Goal: Task Accomplishment & Management: Complete application form

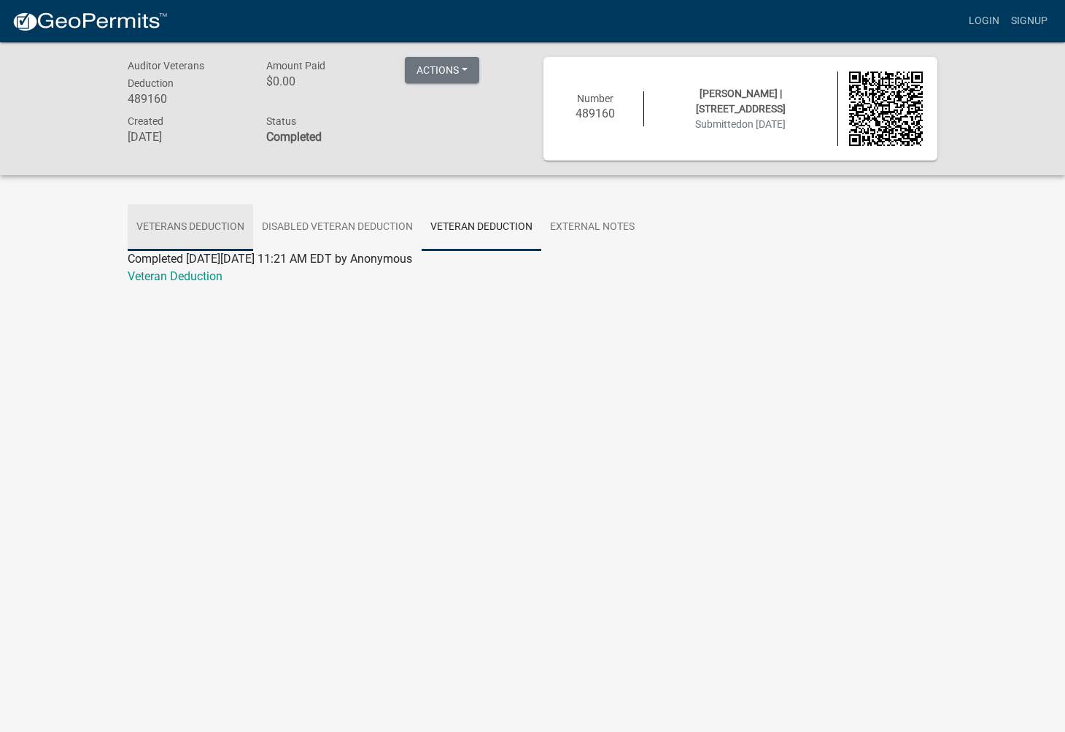
click at [164, 228] on link "Veterans Deduction" at bounding box center [190, 227] width 125 height 47
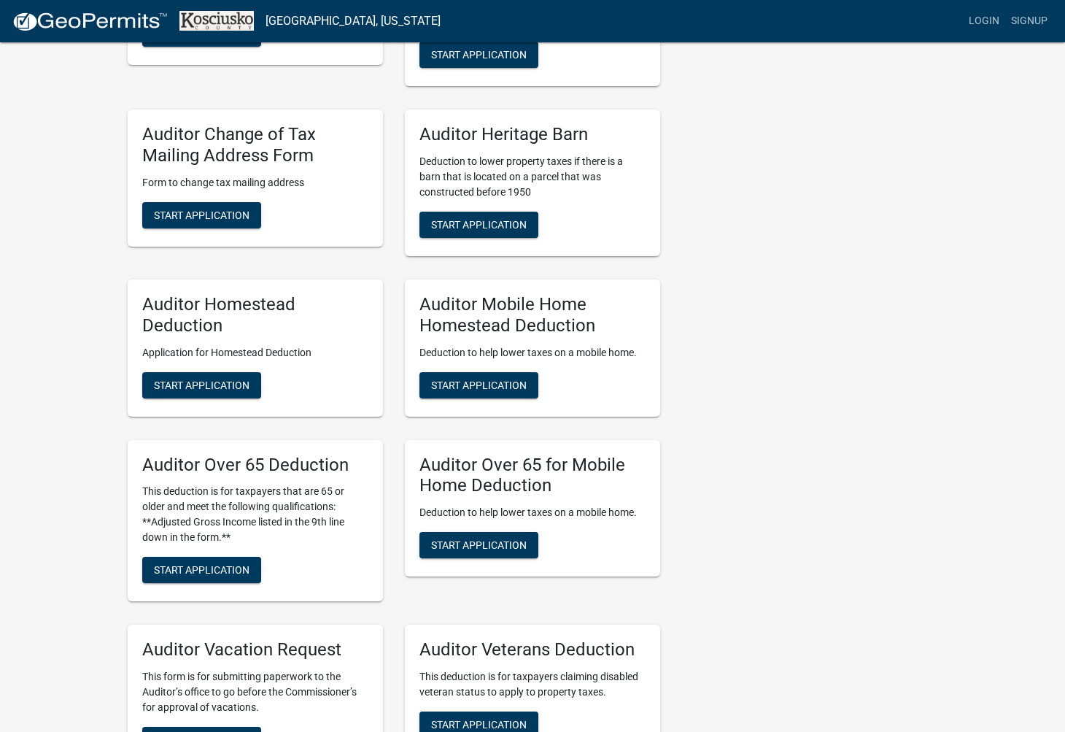
scroll to position [891, 0]
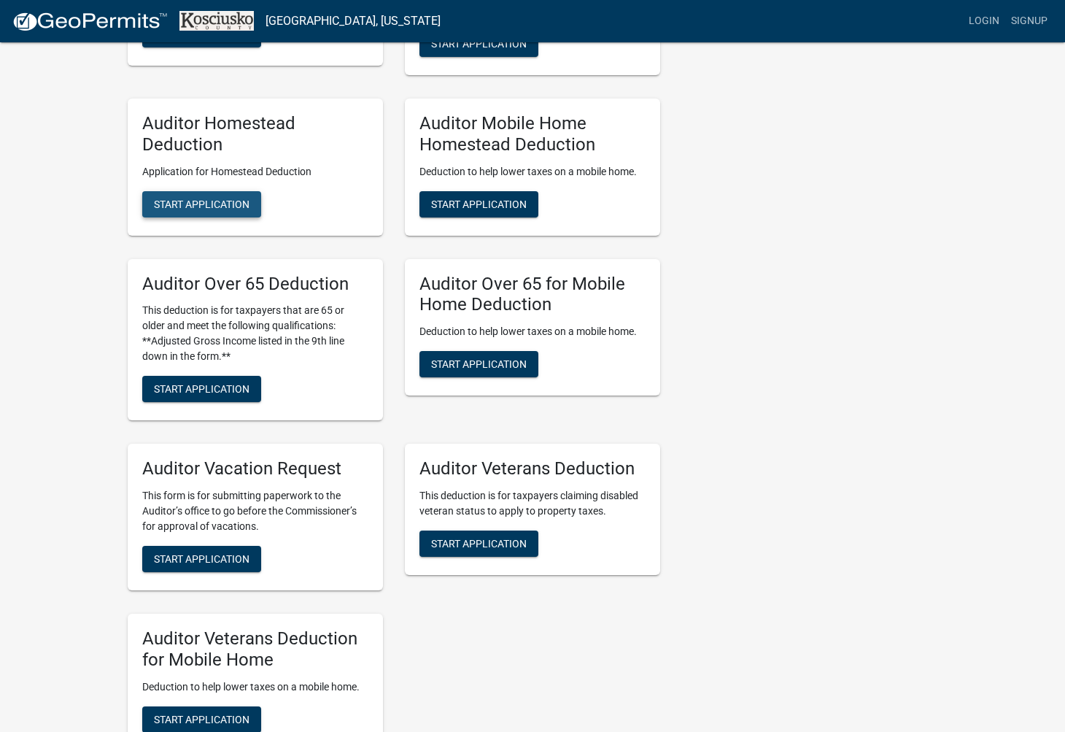
click at [198, 215] on button "Start Application" at bounding box center [201, 204] width 119 height 26
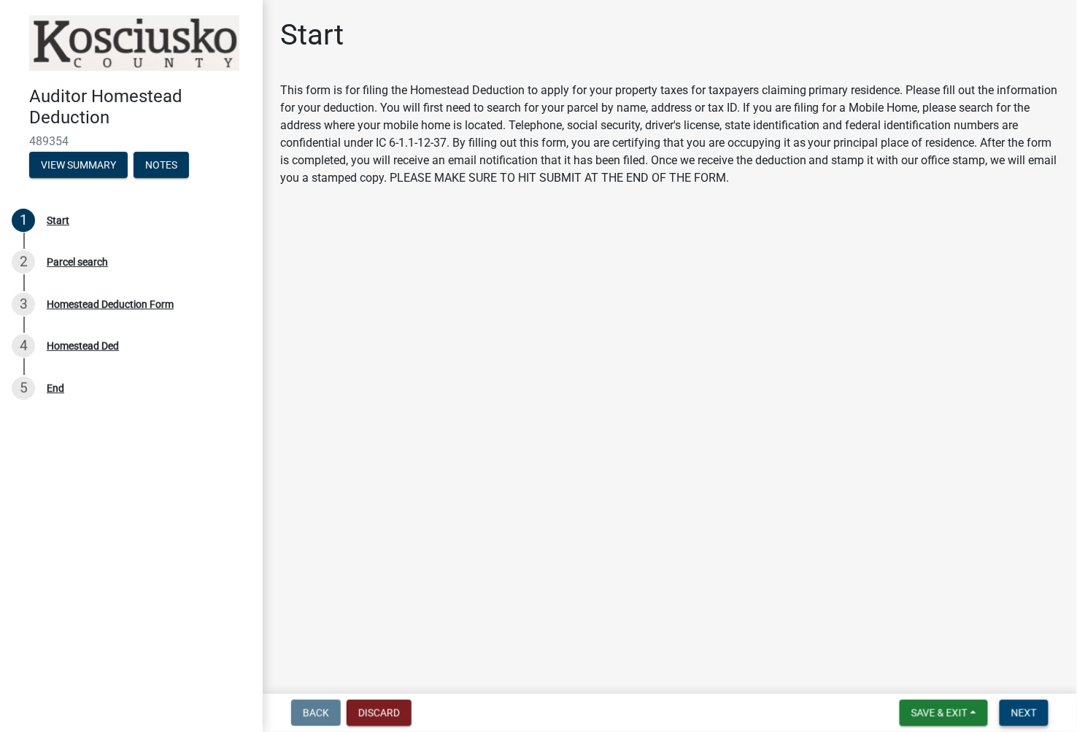
click at [1024, 718] on button "Next" at bounding box center [1023, 713] width 49 height 26
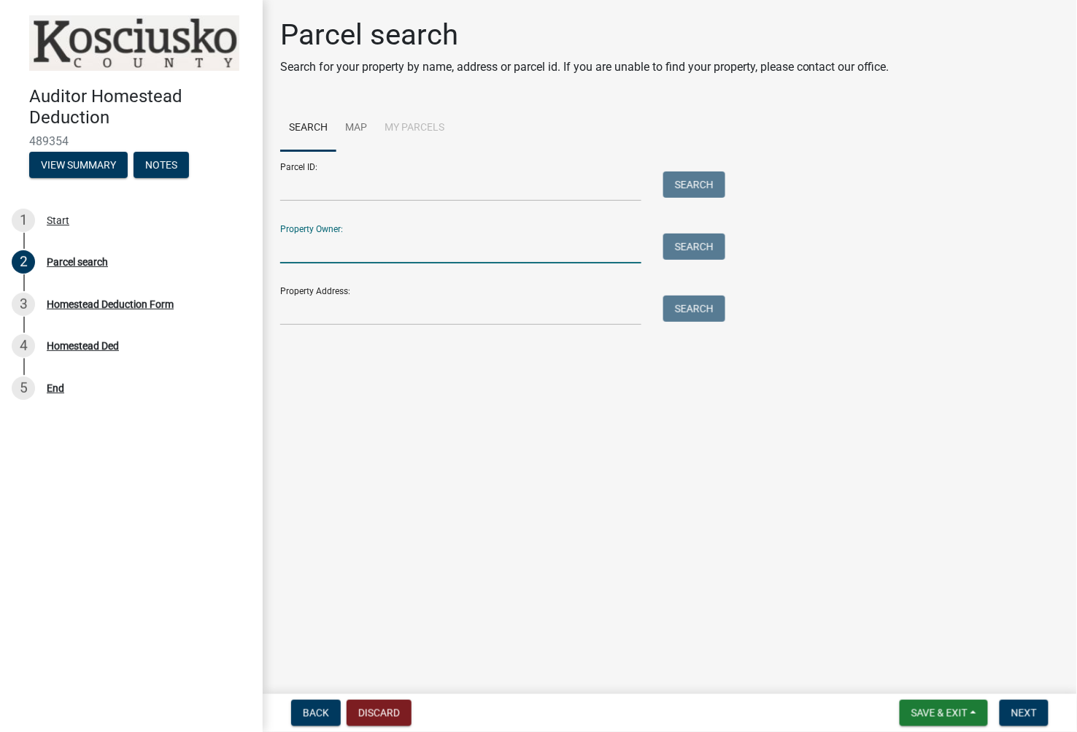
click at [319, 244] on input "Property Owner:" at bounding box center [460, 248] width 361 height 30
type input "saldana walter"
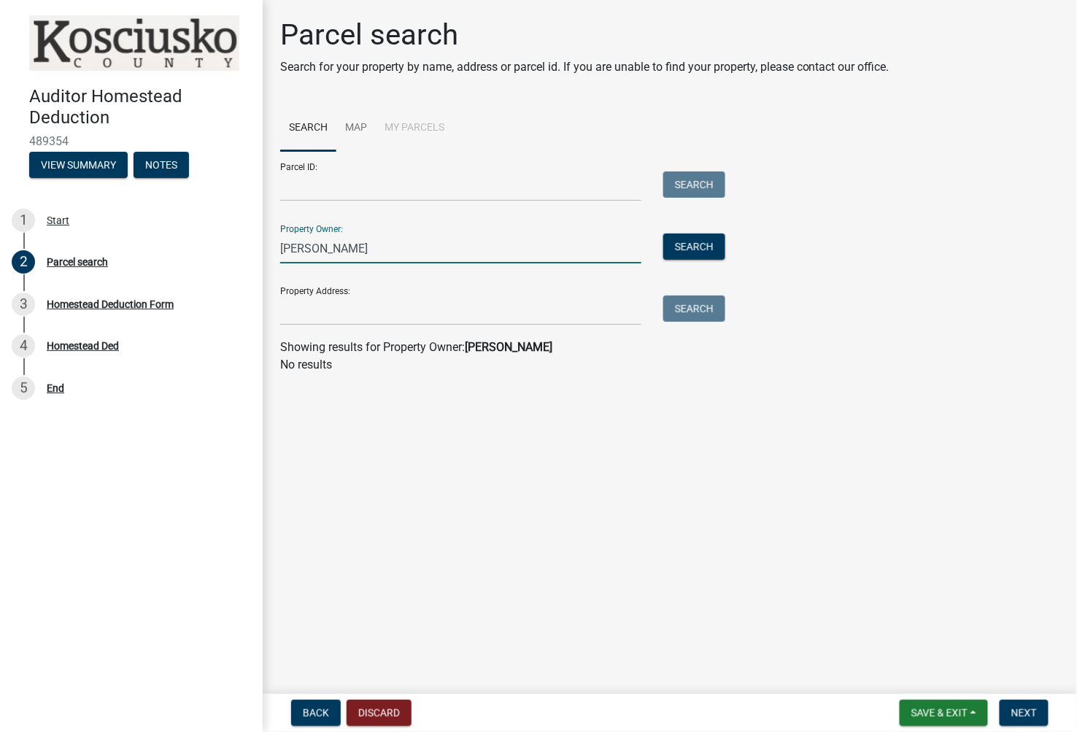
drag, startPoint x: 420, startPoint y: 252, endPoint x: -7, endPoint y: 250, distance: 427.4
click at [0, 250] on html "Internet Explorer does NOT work with GeoPermits. Get a new browser for more sec…" at bounding box center [538, 366] width 1077 height 732
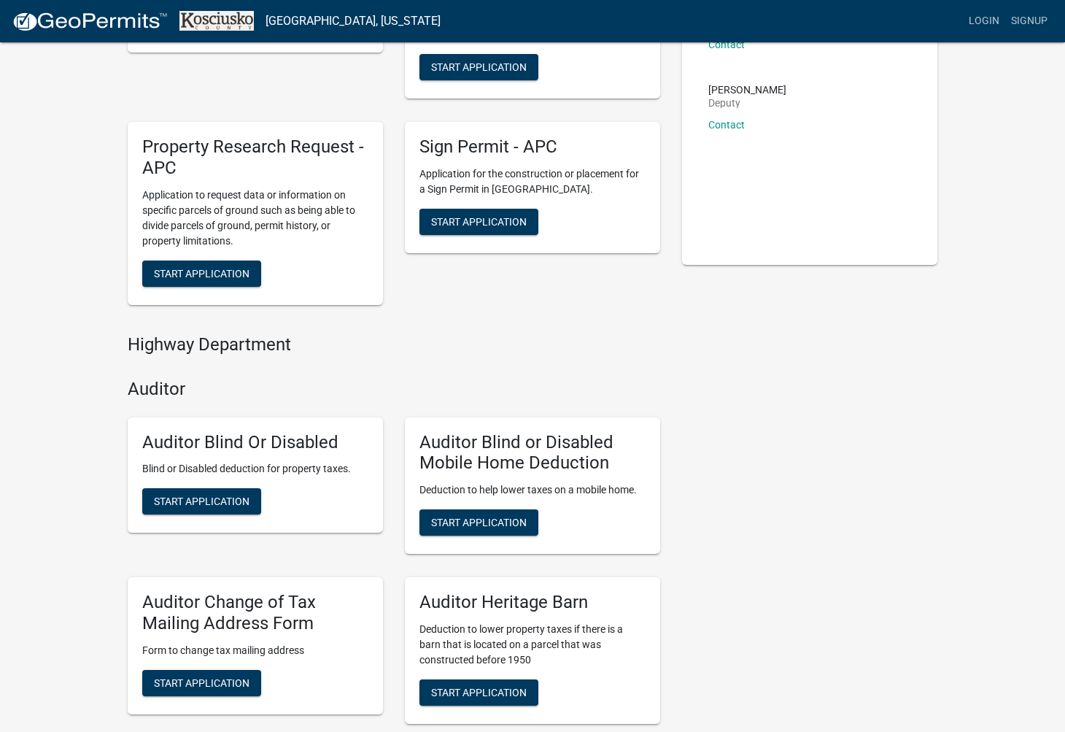
scroll to position [324, 0]
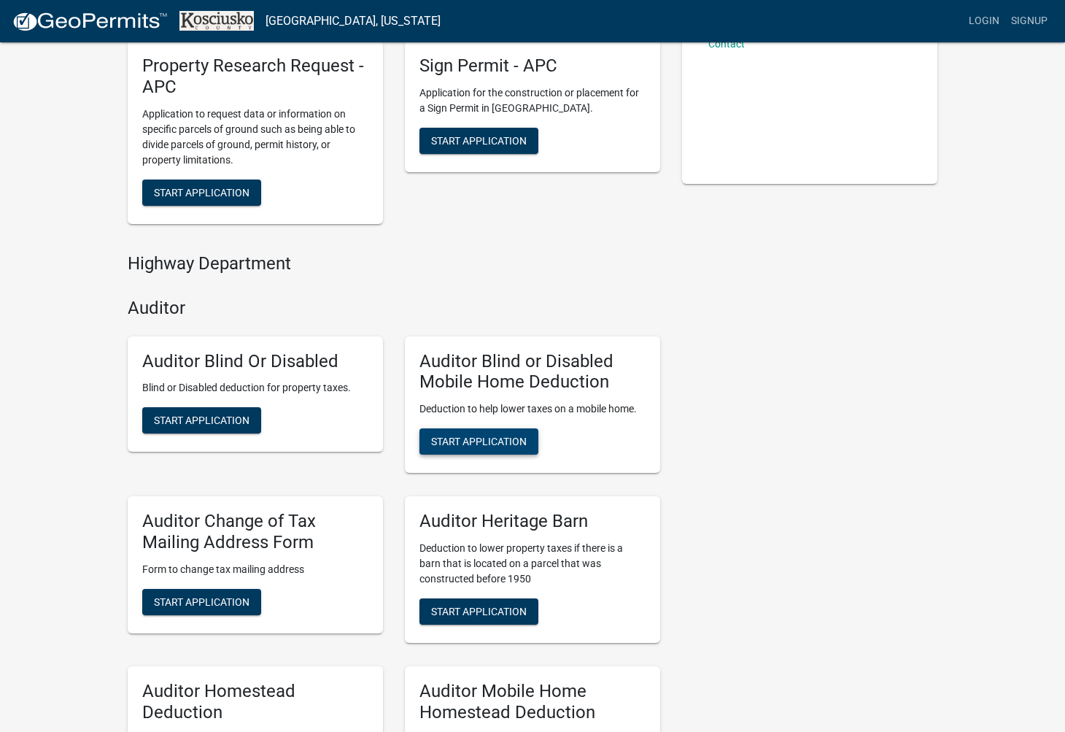
click at [472, 441] on span "Start Application" at bounding box center [479, 441] width 96 height 12
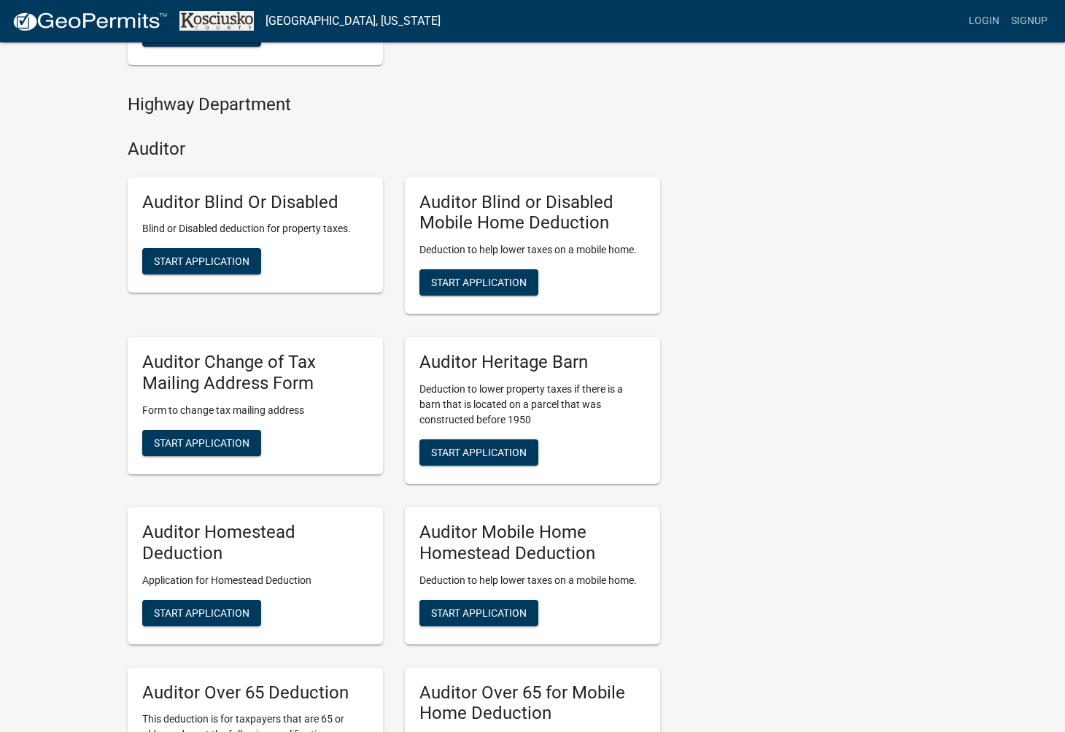
scroll to position [486, 0]
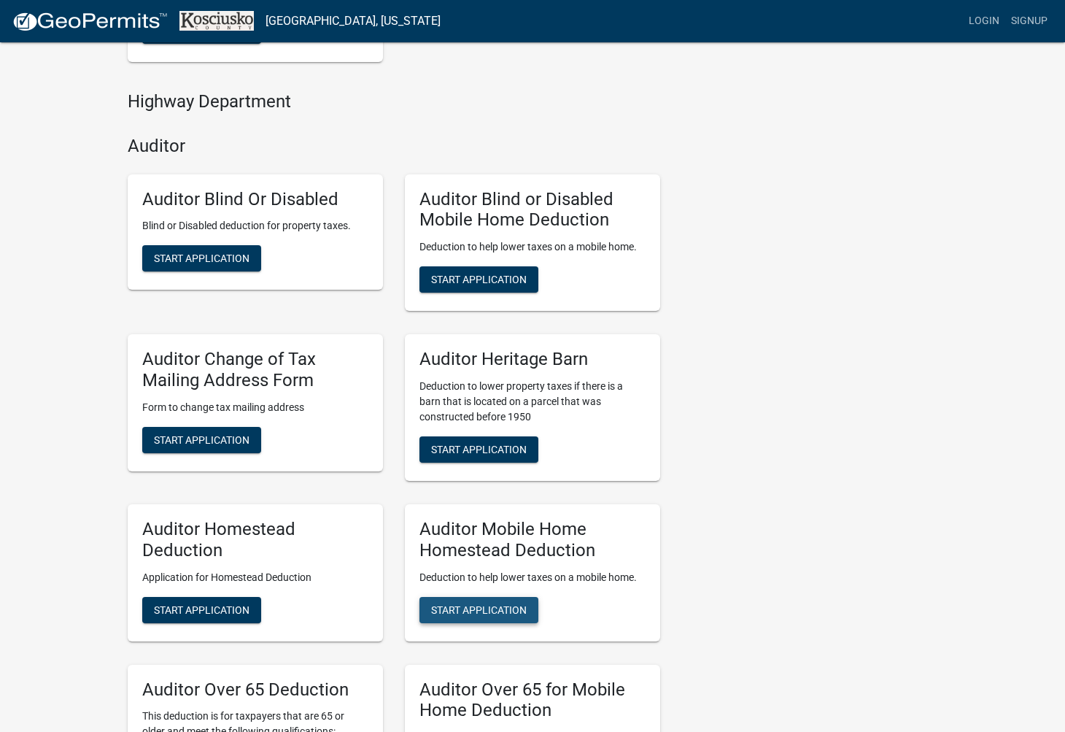
click at [497, 604] on span "Start Application" at bounding box center [479, 609] width 96 height 12
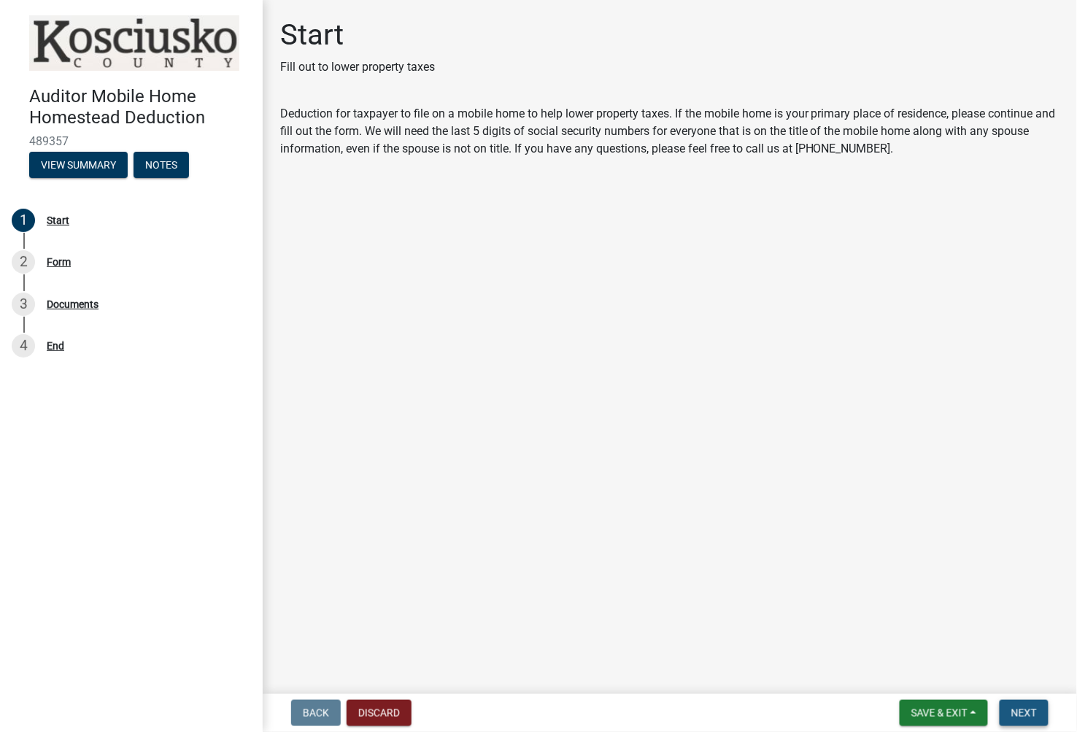
click at [1030, 703] on button "Next" at bounding box center [1023, 713] width 49 height 26
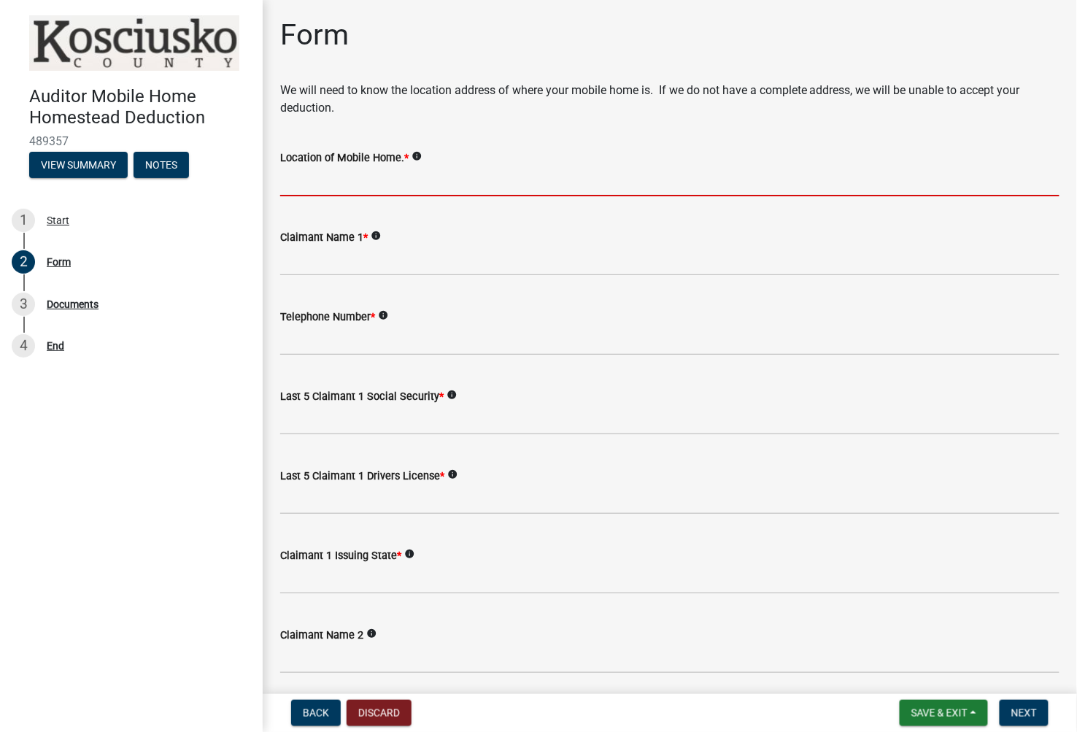
drag, startPoint x: 363, startPoint y: 195, endPoint x: 384, endPoint y: 192, distance: 22.1
click at [363, 195] on input "Location of Mobile Home. *" at bounding box center [669, 181] width 779 height 30
type input "3762 W Old Rd 30 Lot 617 Warsaw, IN 46580"
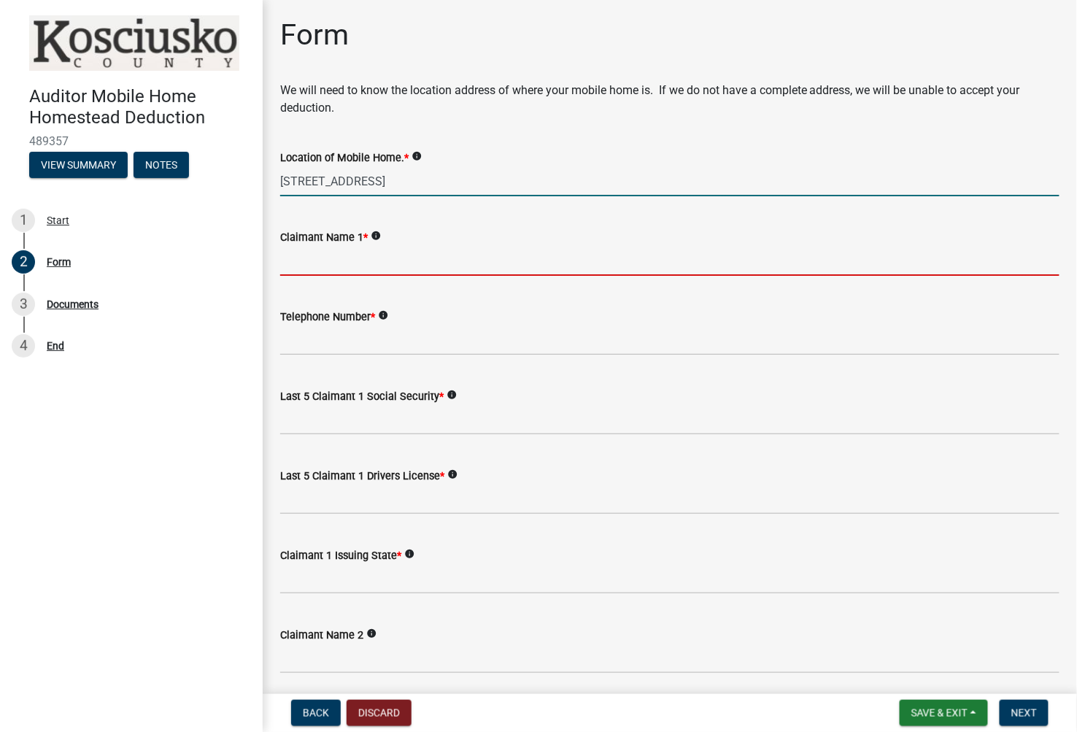
click at [381, 264] on input "Claimant Name 1 *" at bounding box center [669, 261] width 779 height 30
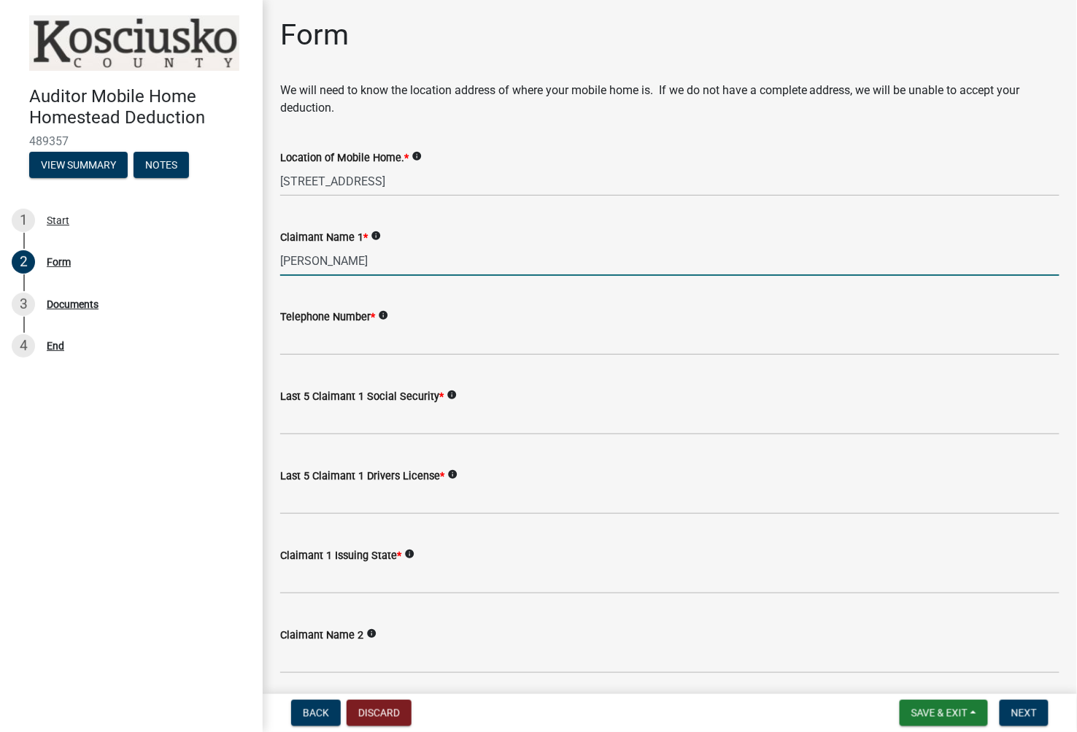
type input "Walter Saldana"
click at [328, 355] on wm-data-entity-input "Telephone Number * info" at bounding box center [669, 327] width 779 height 80
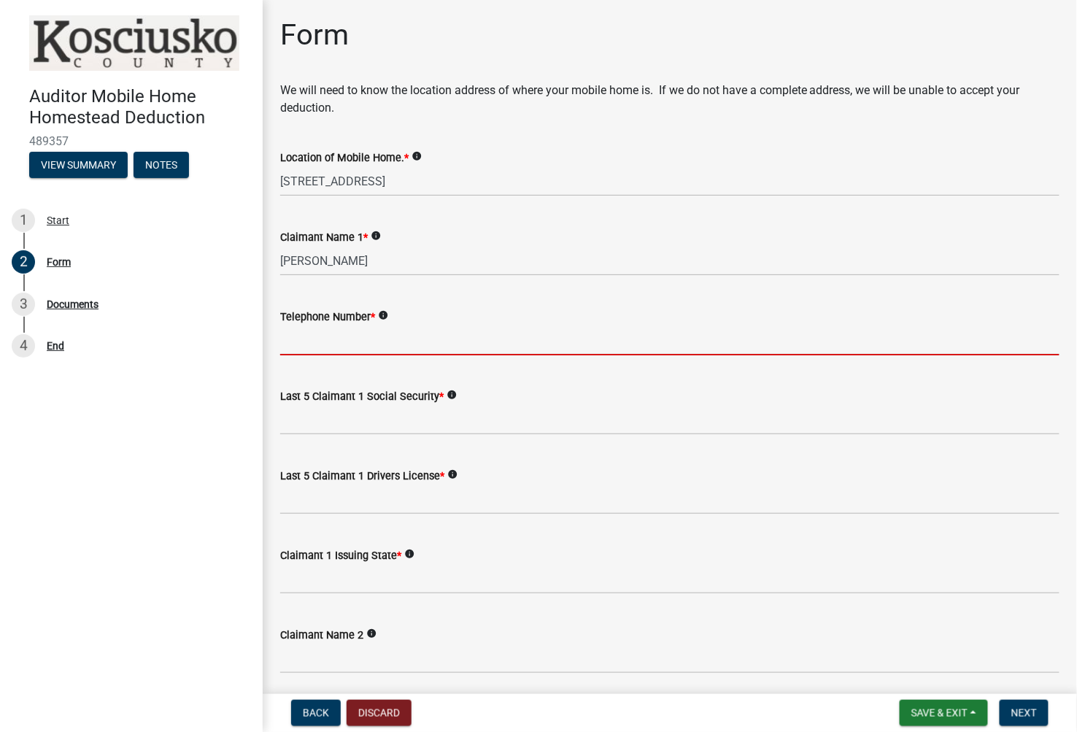
click at [345, 336] on input "Telephone Number *" at bounding box center [669, 340] width 779 height 30
type input "574-527-6328"
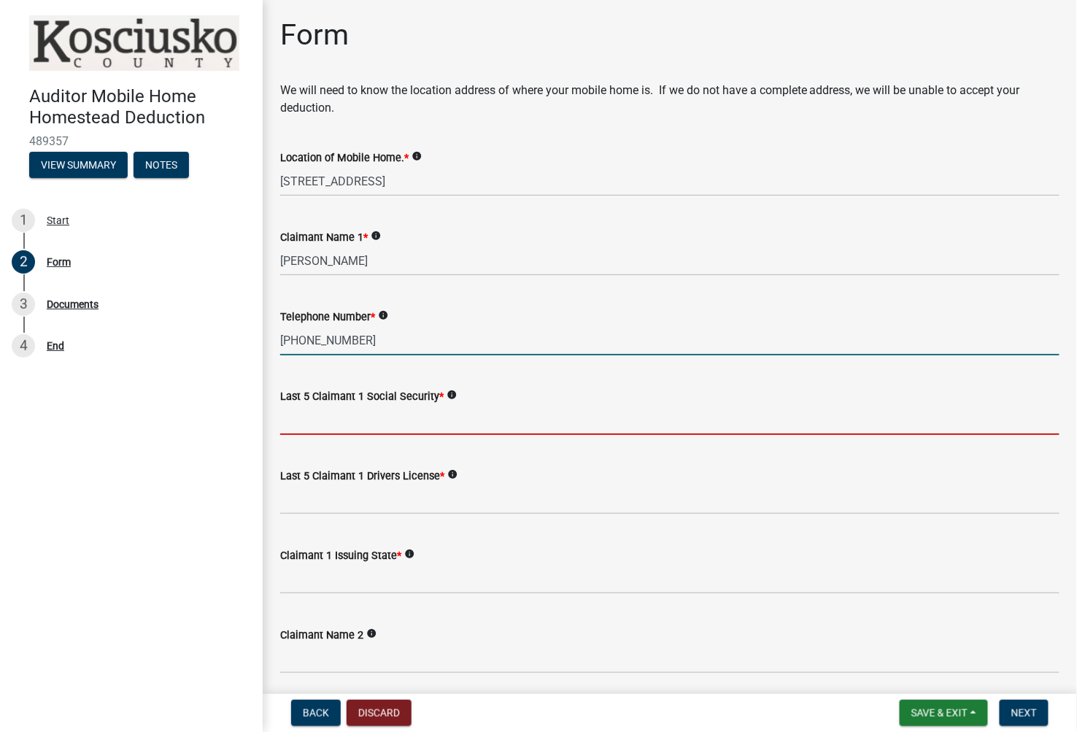
click at [330, 418] on input "Last 5 Claimant 1 Social Security *" at bounding box center [669, 420] width 779 height 30
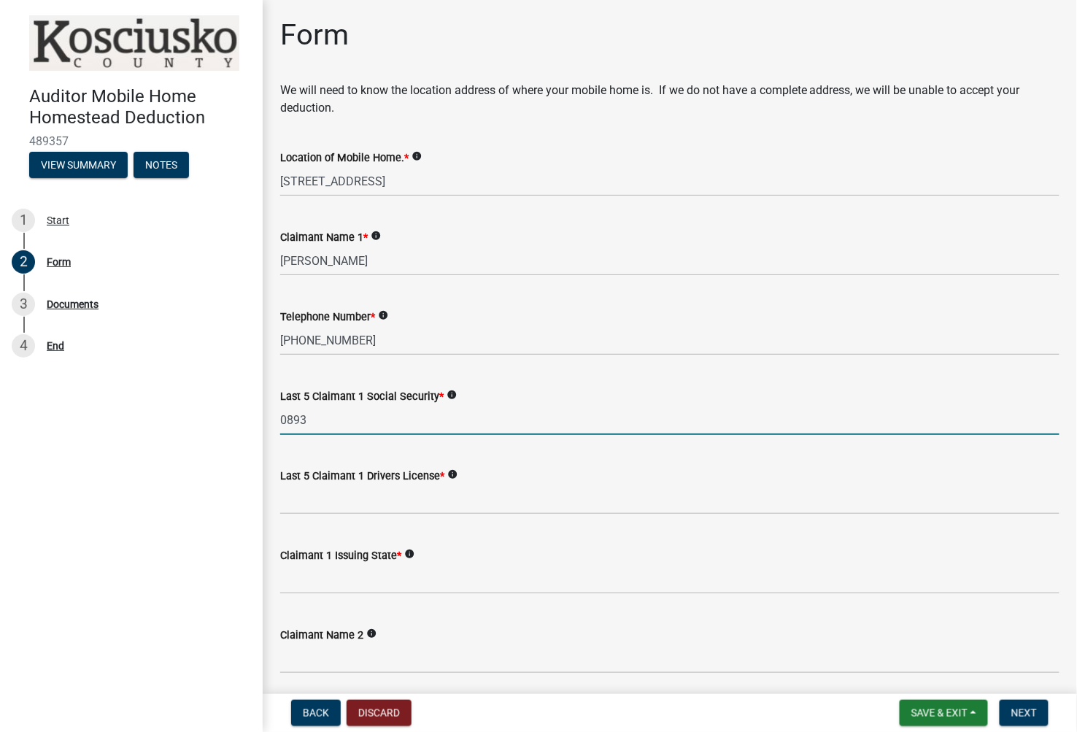
click at [280, 419] on input "0893" at bounding box center [669, 420] width 779 height 30
type input "20893"
click at [360, 591] on input "Claimant 1 Issuing State *" at bounding box center [669, 579] width 779 height 30
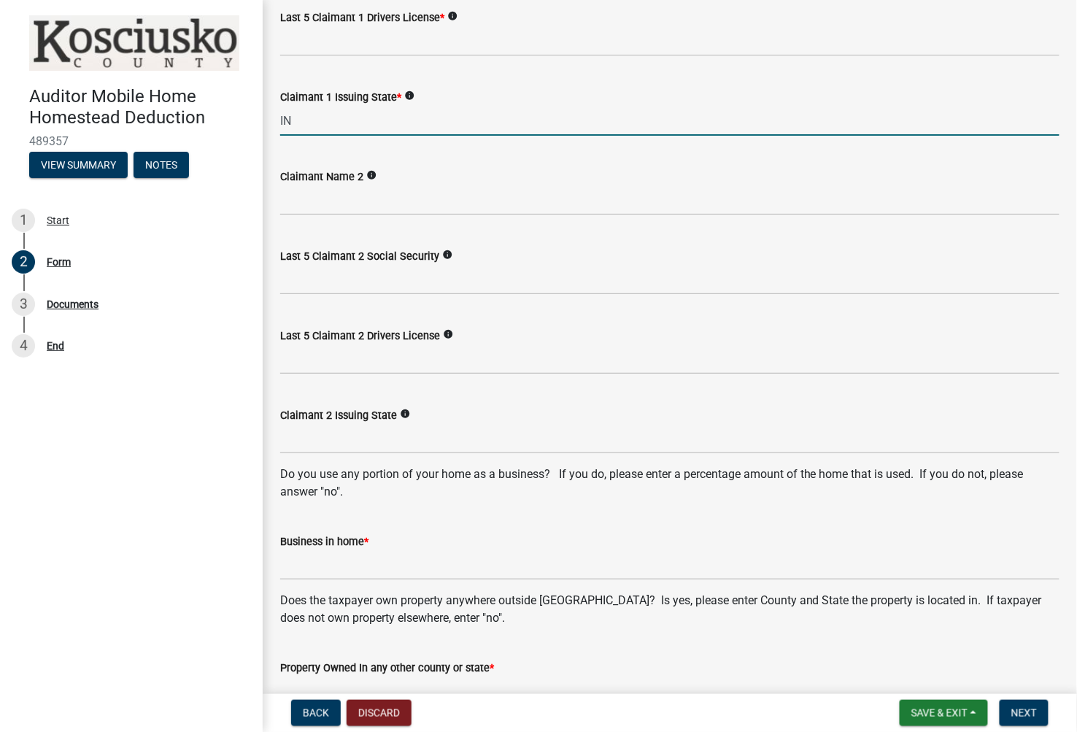
scroll to position [648, 0]
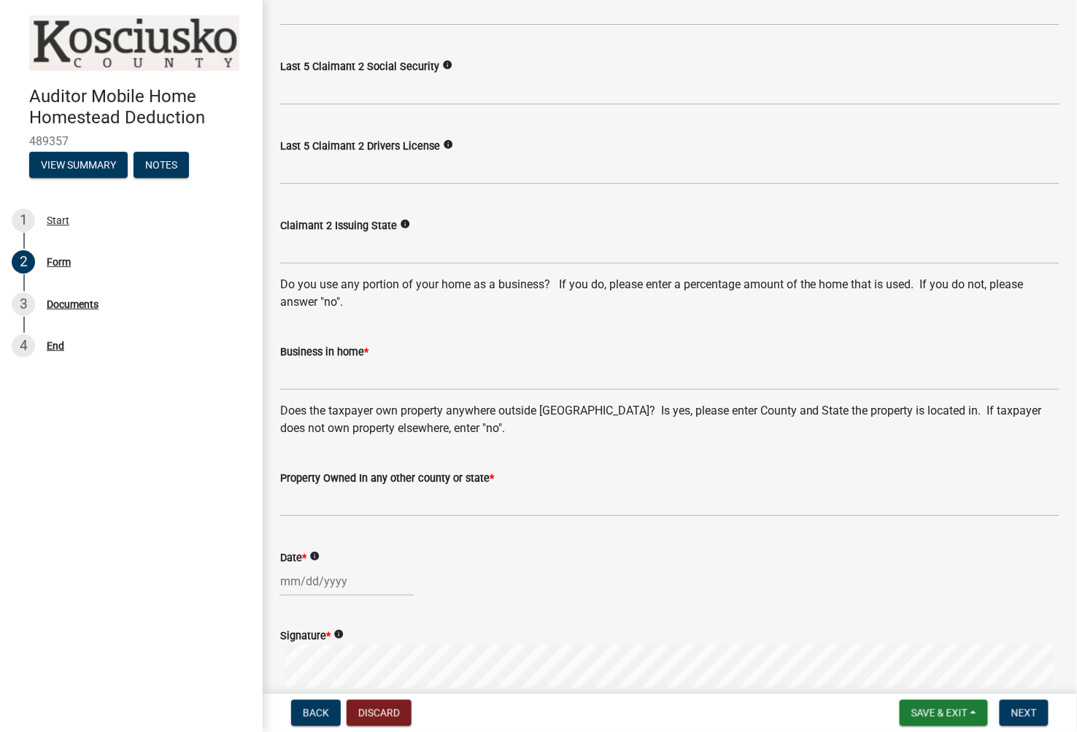
type input "IN"
drag, startPoint x: 354, startPoint y: 392, endPoint x: 617, endPoint y: 322, distance: 271.6
click at [381, 388] on wm-data-entity-input "Business in home *" at bounding box center [669, 362] width 779 height 80
drag, startPoint x: 390, startPoint y: 340, endPoint x: 363, endPoint y: 391, distance: 57.8
click at [382, 347] on div "Business in home *" at bounding box center [669, 356] width 779 height 68
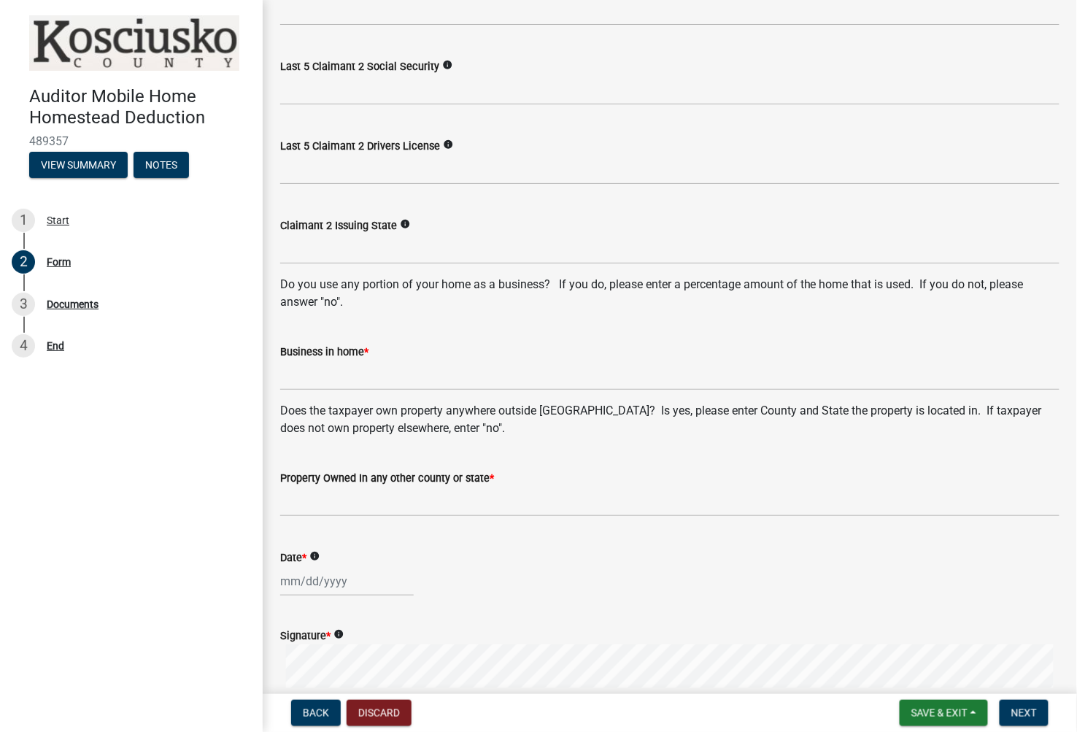
click at [365, 392] on wm-data-entity-input "Business in home *" at bounding box center [669, 362] width 779 height 80
drag, startPoint x: 376, startPoint y: 376, endPoint x: 965, endPoint y: 288, distance: 595.9
click at [381, 373] on input "Business in home *" at bounding box center [669, 375] width 779 height 30
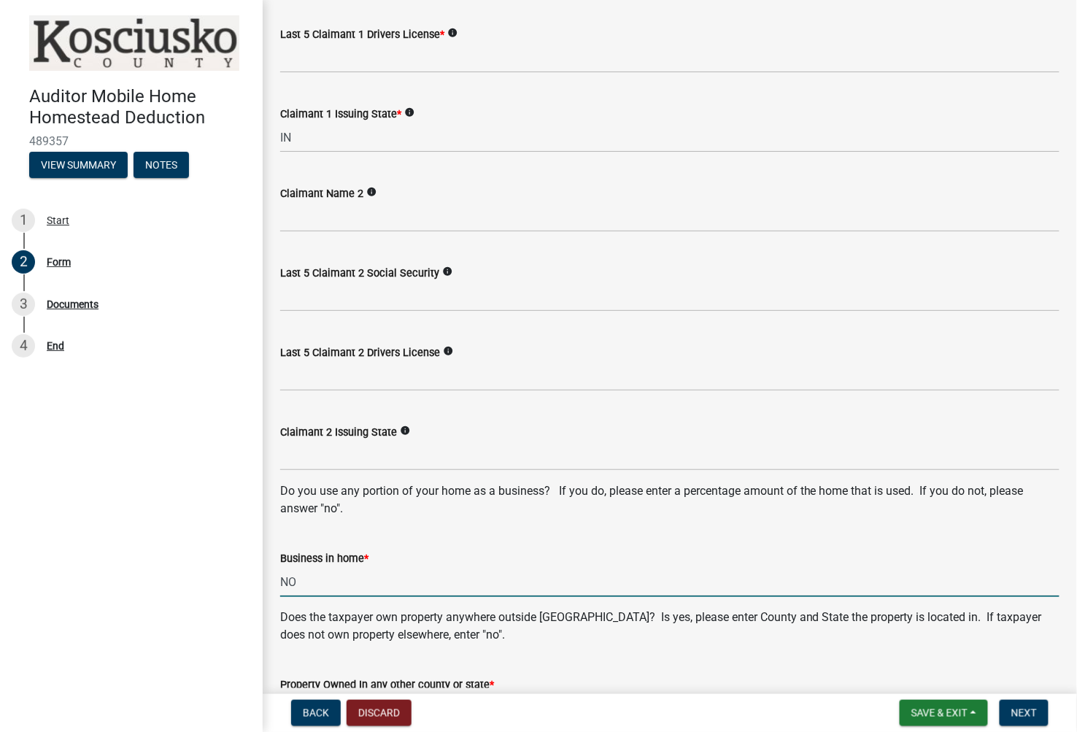
scroll to position [405, 0]
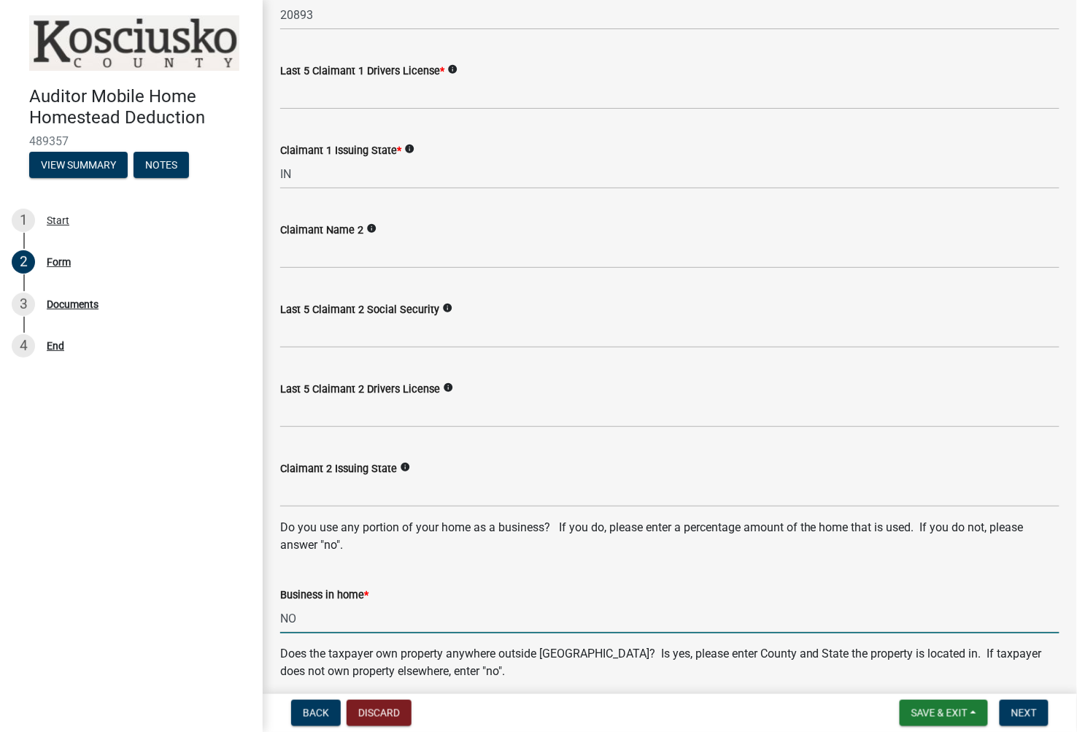
type input "NO"
click at [349, 88] on input "Last 5 Claimant 1 Drivers License *" at bounding box center [669, 95] width 779 height 30
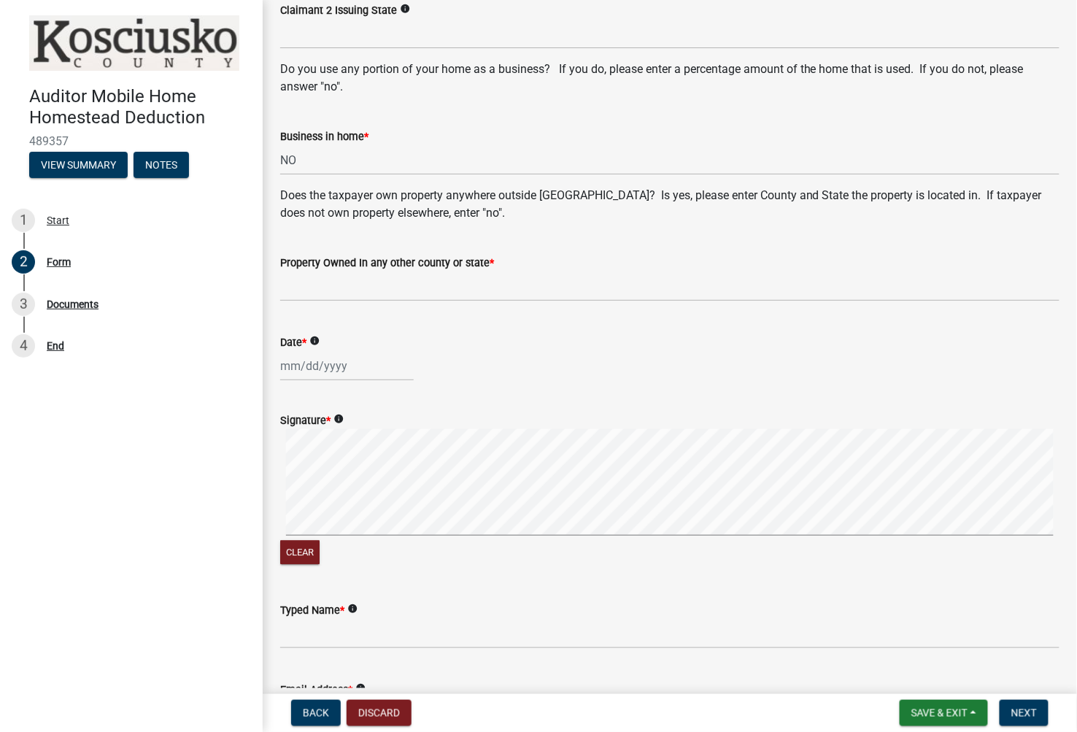
scroll to position [891, 0]
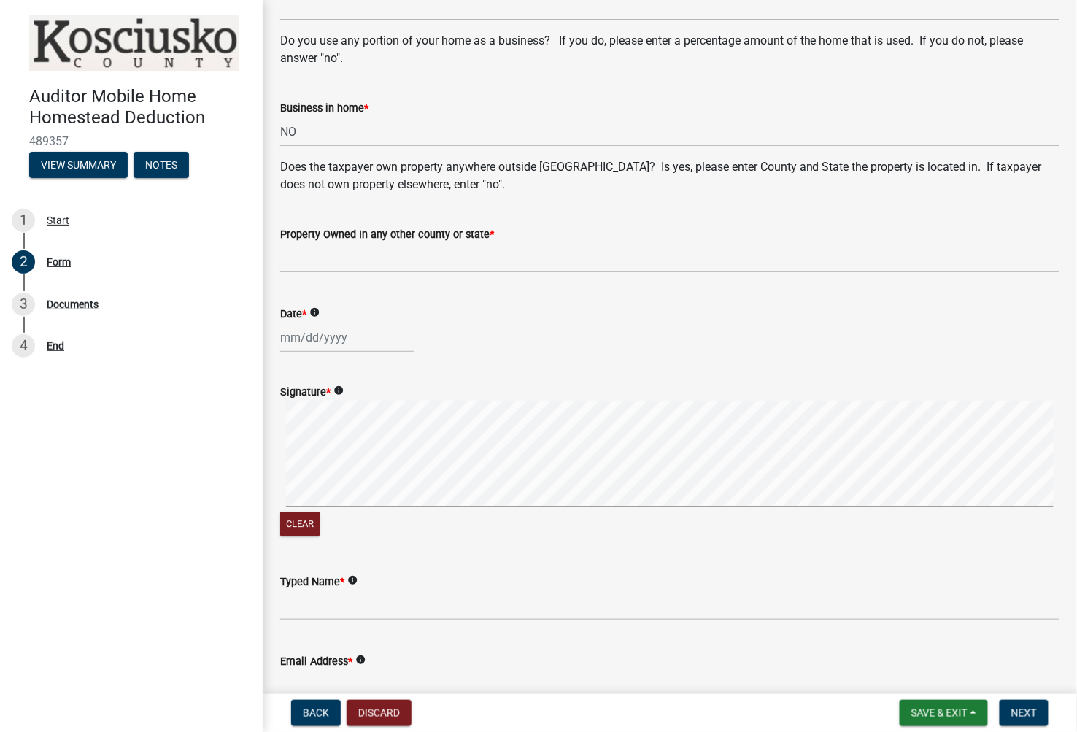
type input "13271"
click at [416, 268] on input "Property Owned In any other county or state *" at bounding box center [669, 258] width 779 height 30
type input "NO"
select select "10"
click at [307, 331] on div "Sep Oct 2025 Mo Tu We Th Fr Sa Su 29 30 1 2 3 4 5 6 7 8 9 10 11 12 13 14 15 16 …" at bounding box center [346, 337] width 133 height 30
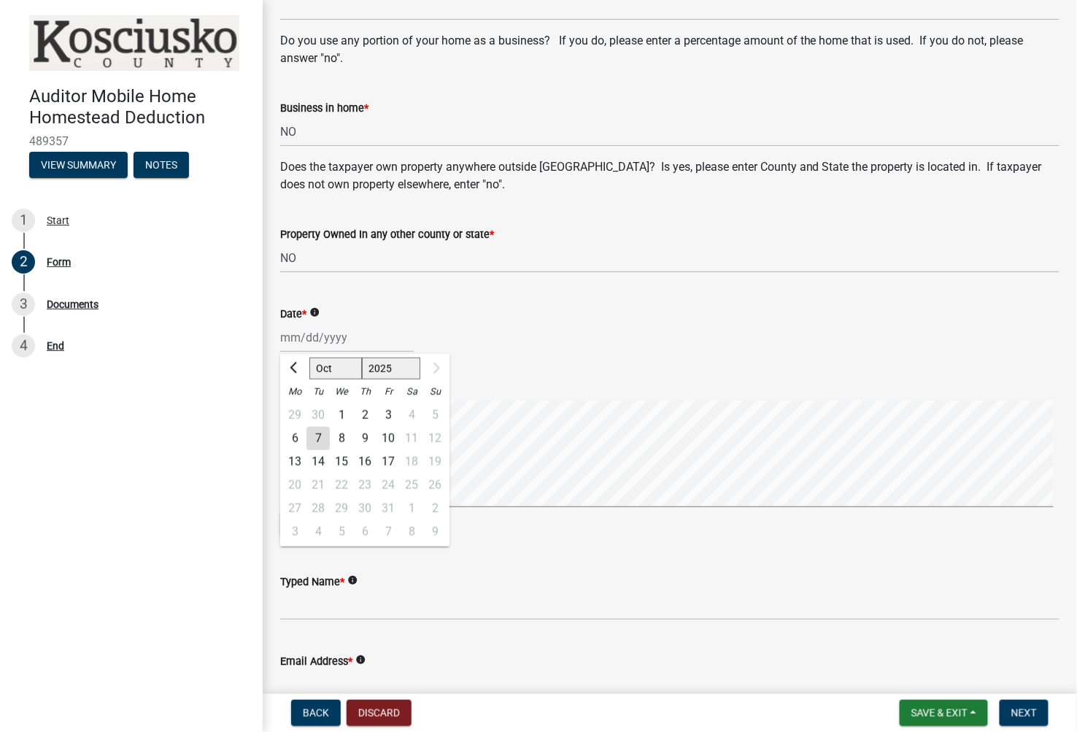
click at [311, 438] on div "7" at bounding box center [317, 437] width 23 height 23
type input "10/07/2025"
select select "10"
click at [295, 338] on div "10/07/2025 Sep Oct 2025 Mo Tu We Th Fr Sa Su 29 30 1 2 3 4 5 6 7 8 9 10 11 12 1…" at bounding box center [346, 337] width 133 height 30
click at [315, 434] on div "7" at bounding box center [317, 437] width 23 height 23
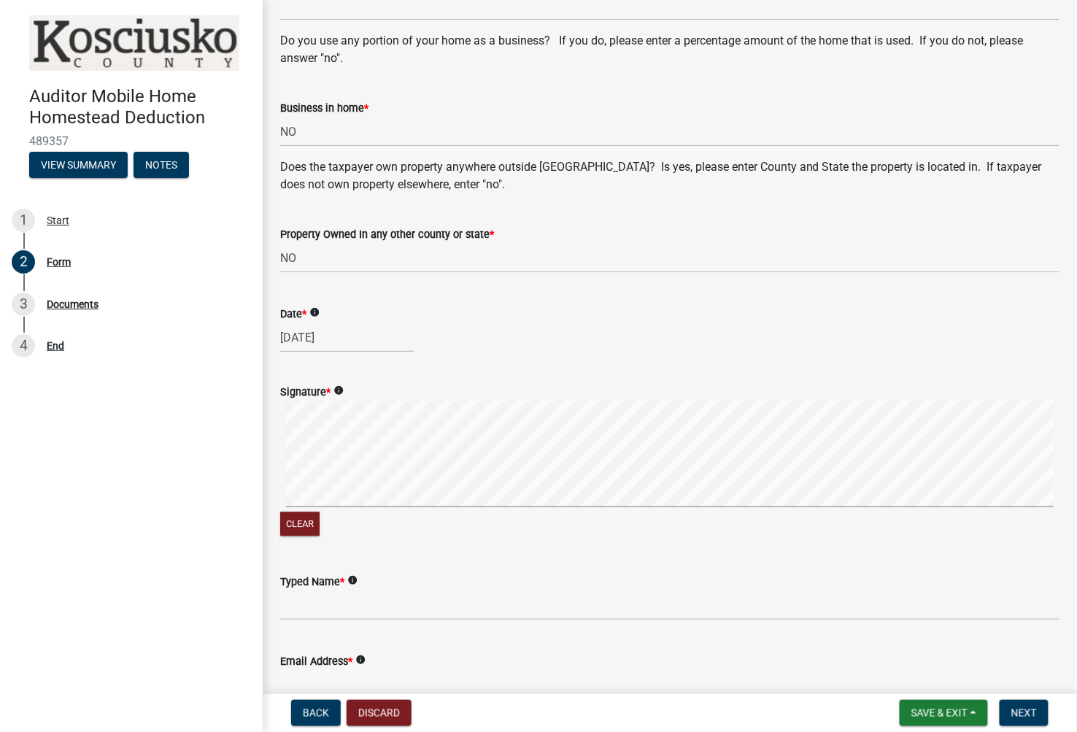
click at [288, 475] on form "Signature * info Clear" at bounding box center [669, 452] width 779 height 174
click at [236, 523] on div "Auditor Mobile Home Homestead Deduction 489357 View Summary Notes 1 Start 2 For…" at bounding box center [538, 366] width 1077 height 732
click at [326, 589] on div "Typed Name * info" at bounding box center [669, 582] width 779 height 18
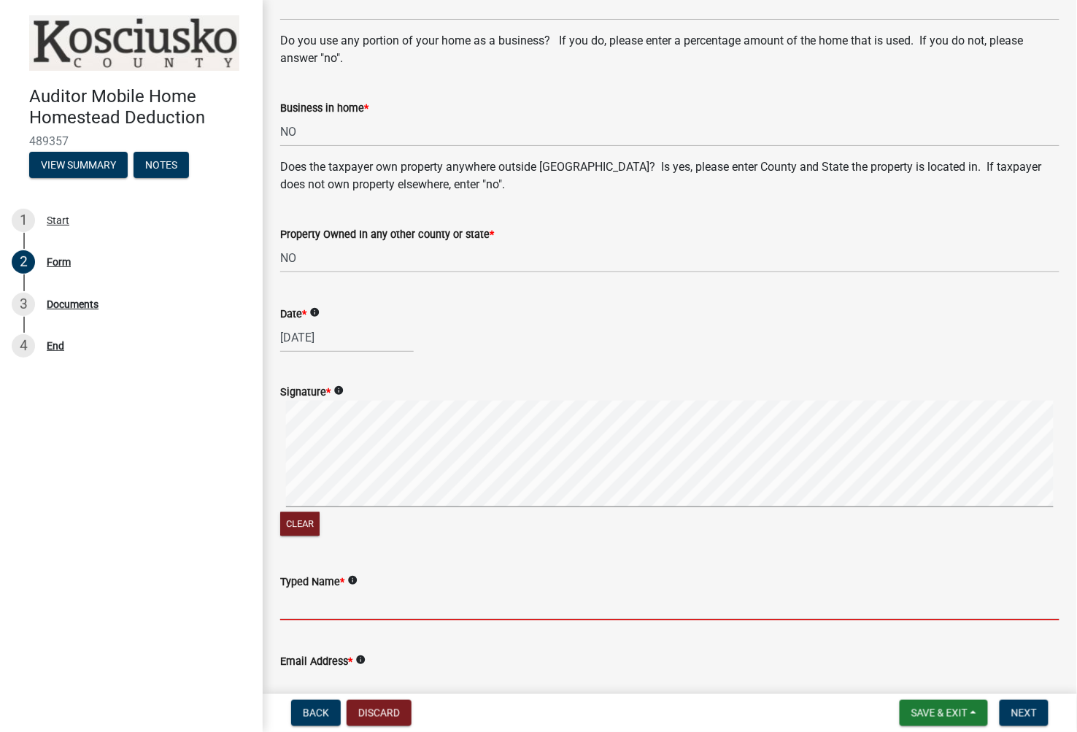
drag, startPoint x: 390, startPoint y: 600, endPoint x: 755, endPoint y: 567, distance: 366.2
click at [400, 600] on input "Typed Name *" at bounding box center [669, 605] width 779 height 30
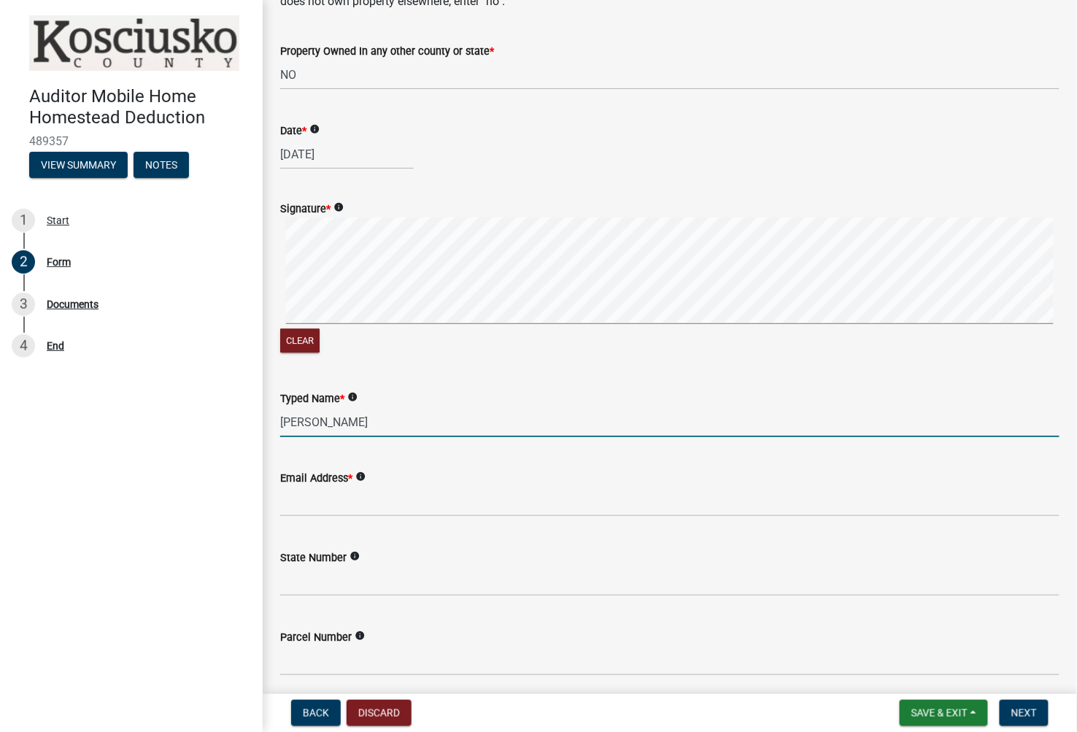
scroll to position [1129, 0]
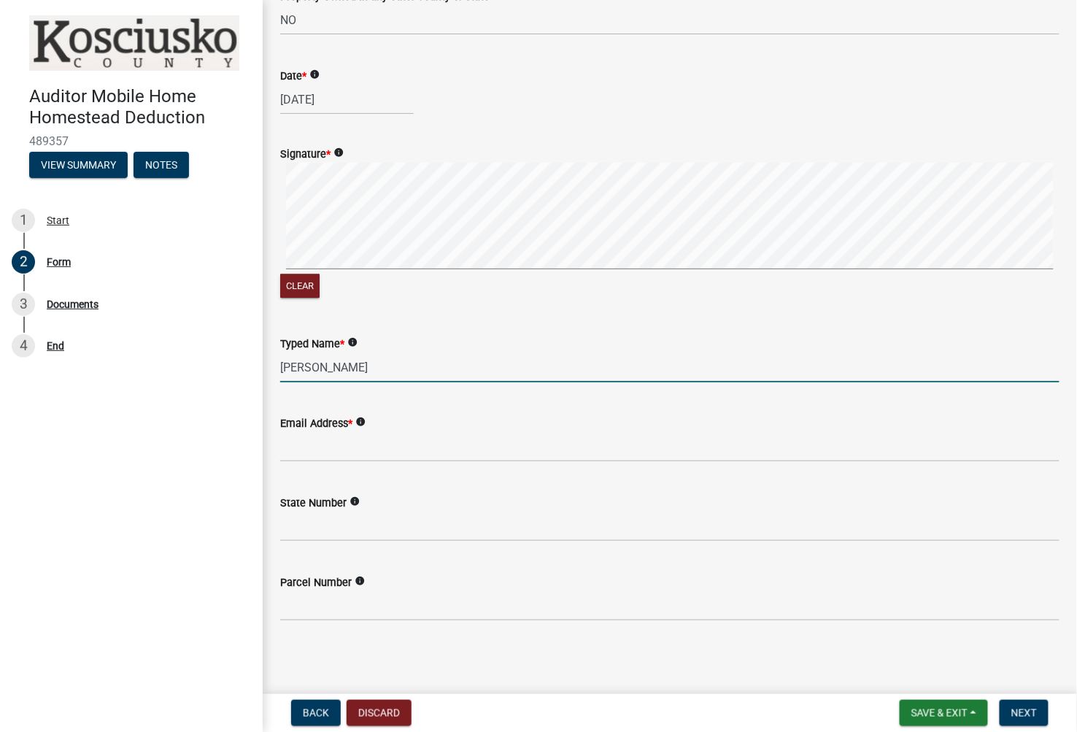
type input "Walter Saldana"
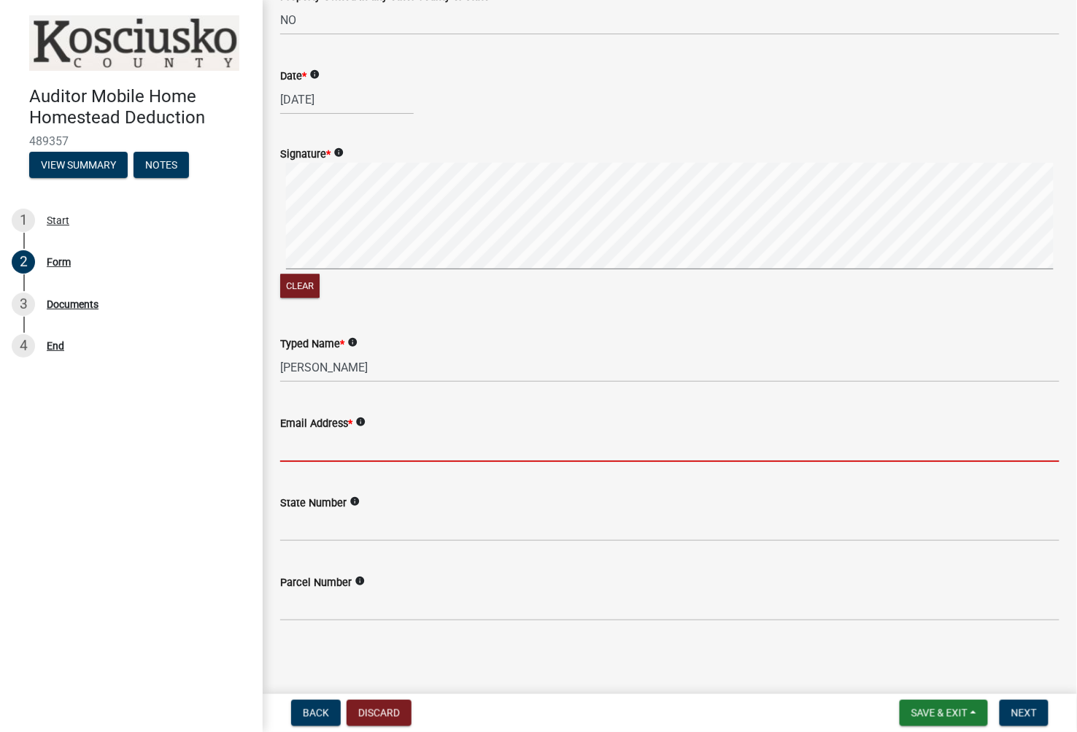
click at [323, 449] on input "Email Address *" at bounding box center [669, 447] width 779 height 30
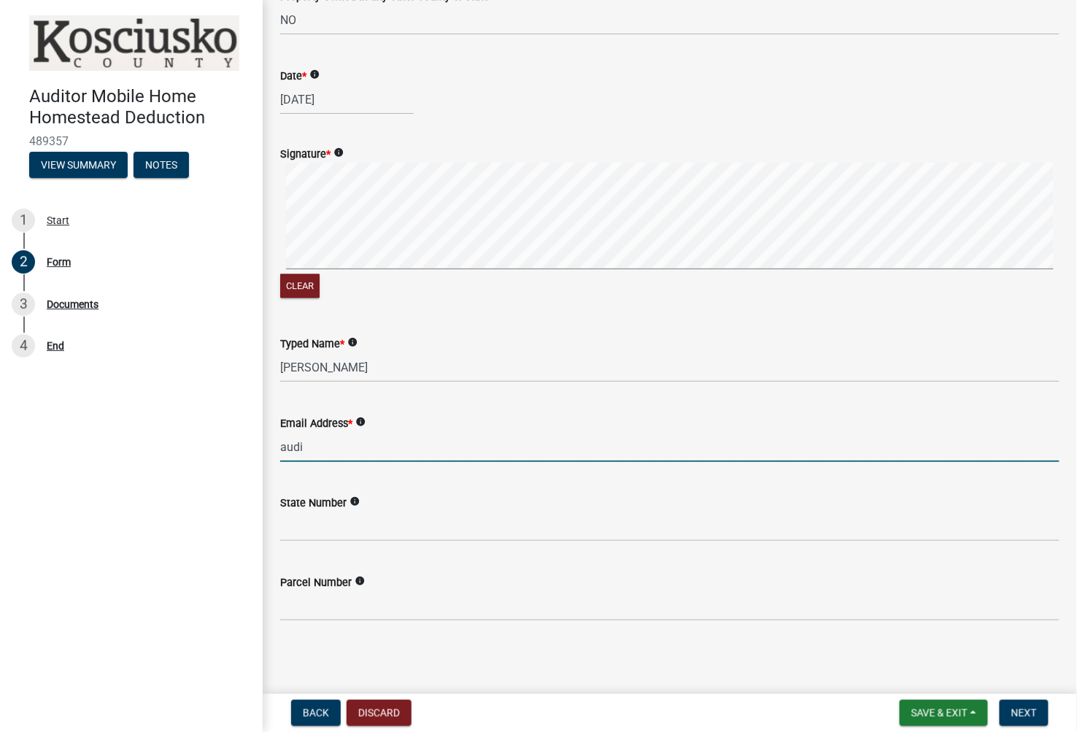
type input "auditor@kcgov.com"
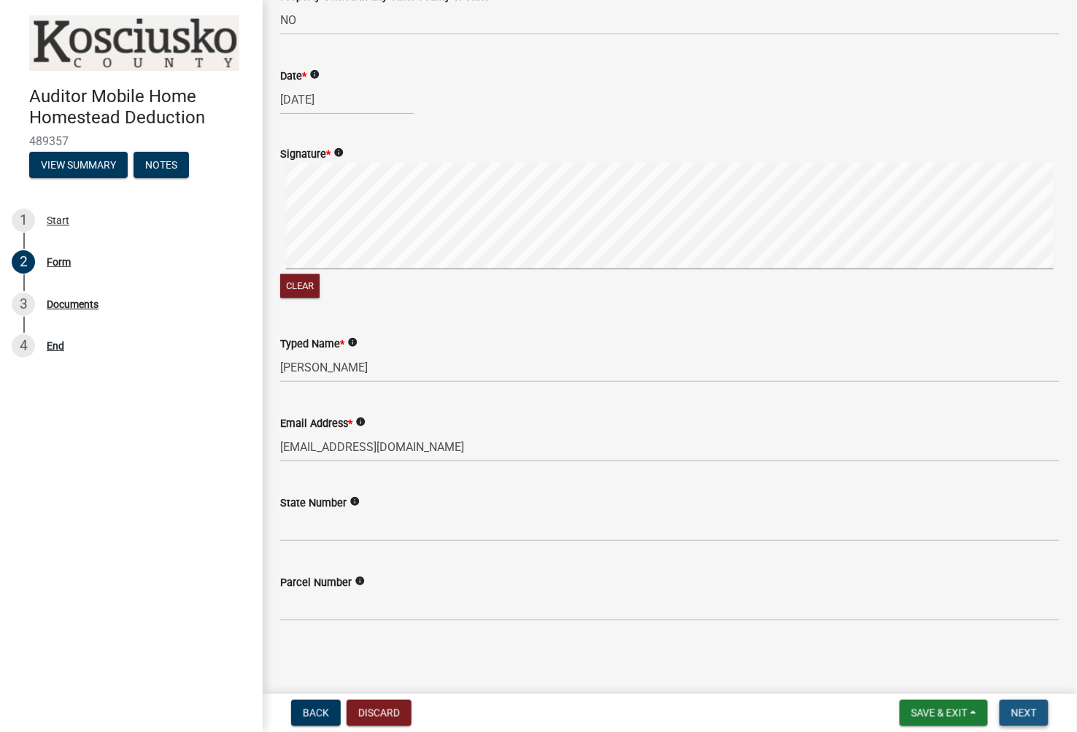
click at [1026, 716] on span "Next" at bounding box center [1024, 713] width 26 height 12
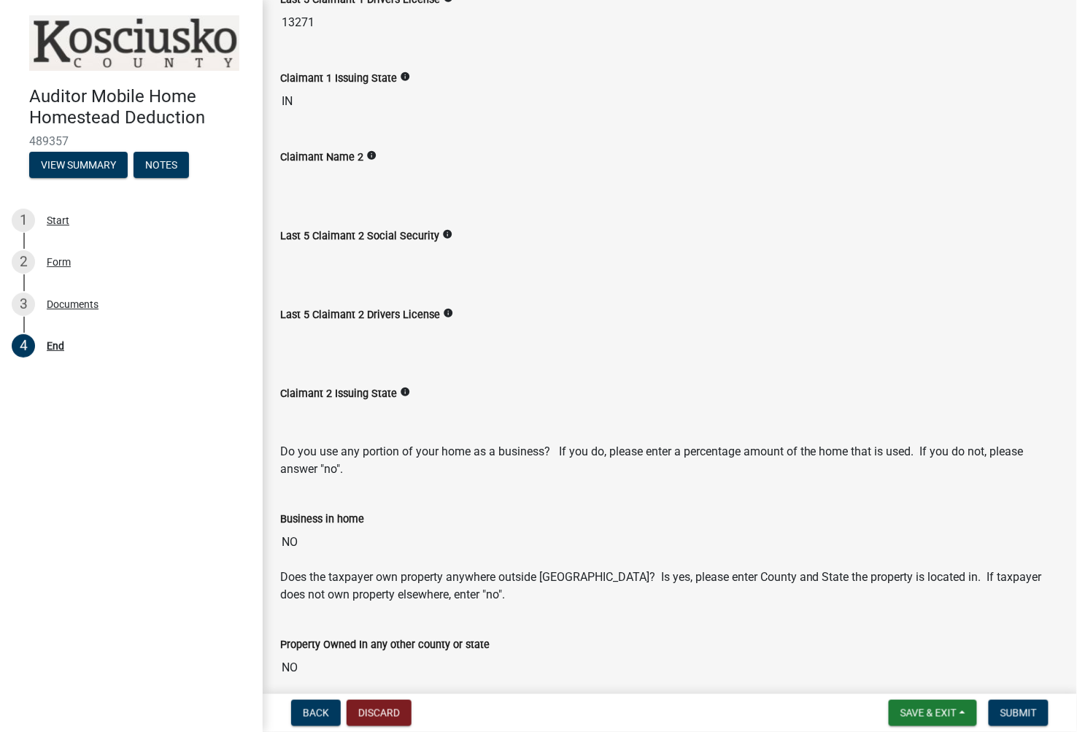
scroll to position [567, 0]
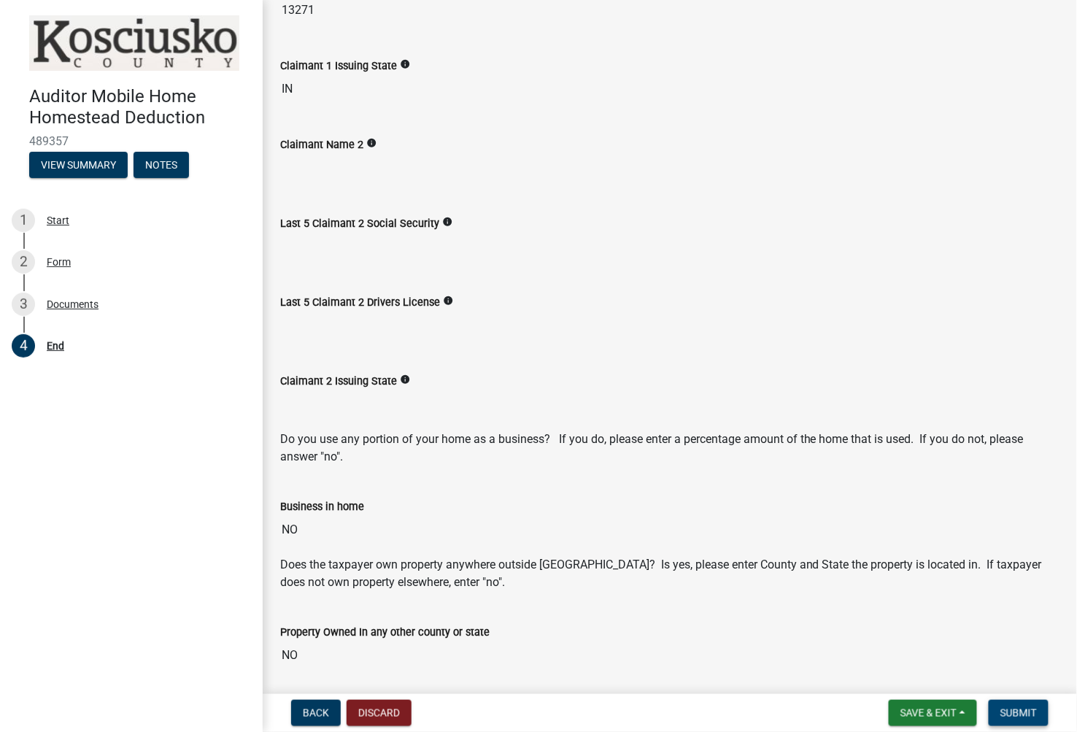
click at [1032, 718] on button "Submit" at bounding box center [1018, 713] width 60 height 26
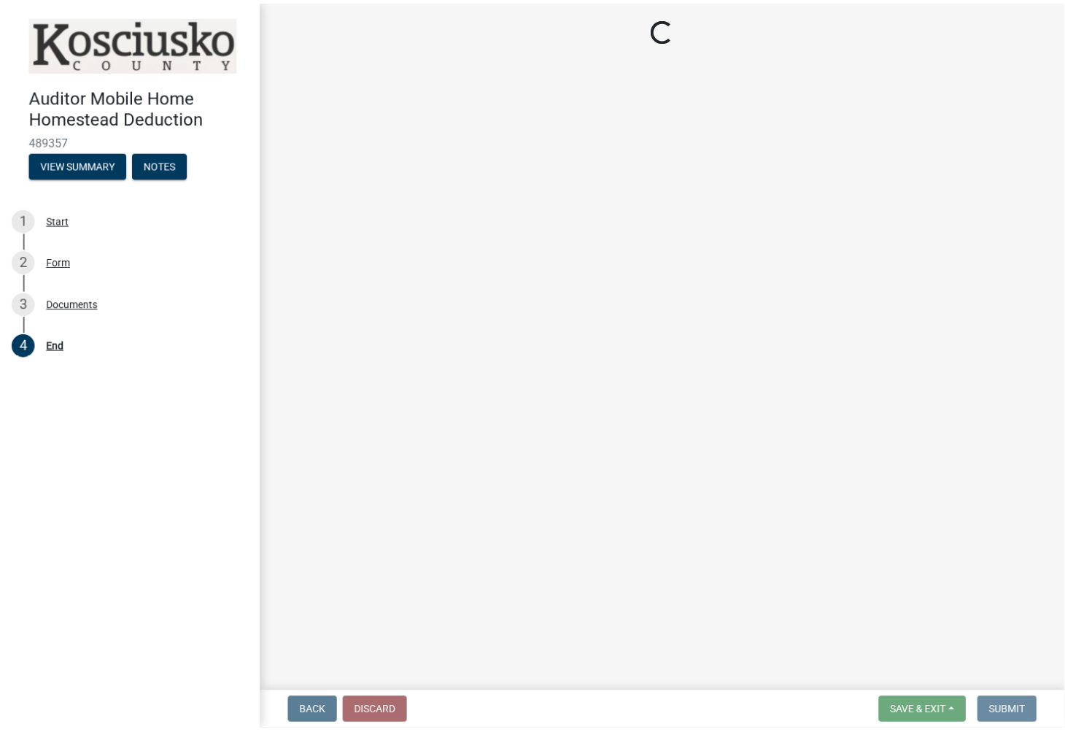
scroll to position [0, 0]
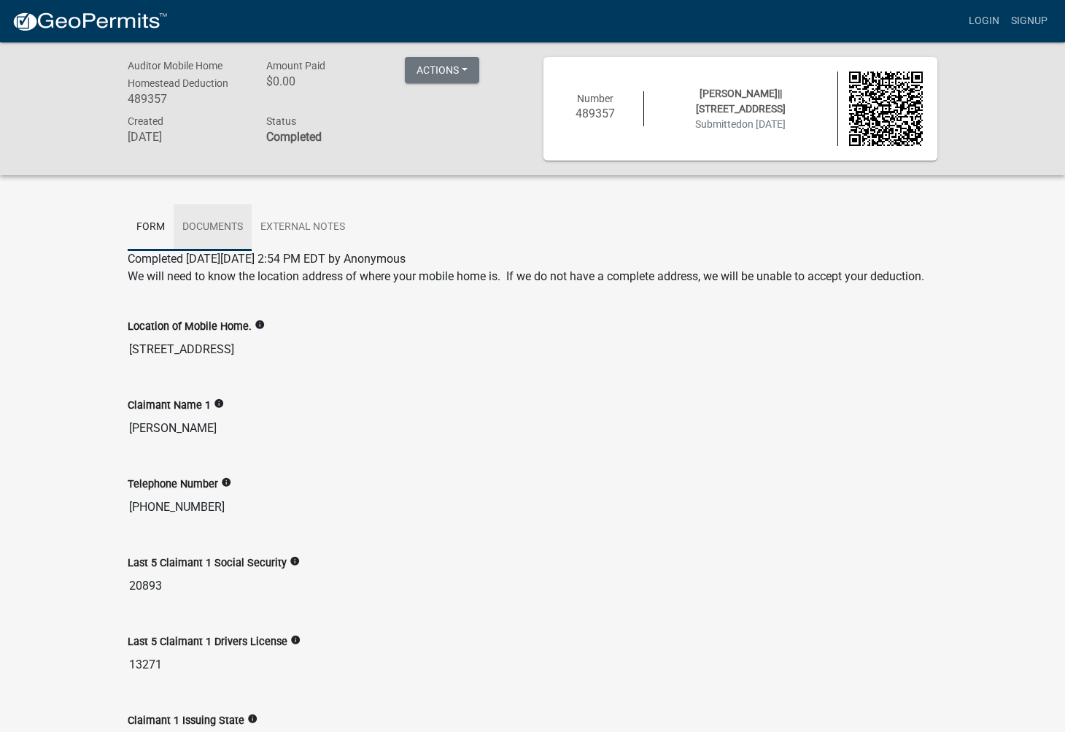
click at [206, 226] on link "Documents" at bounding box center [213, 227] width 78 height 47
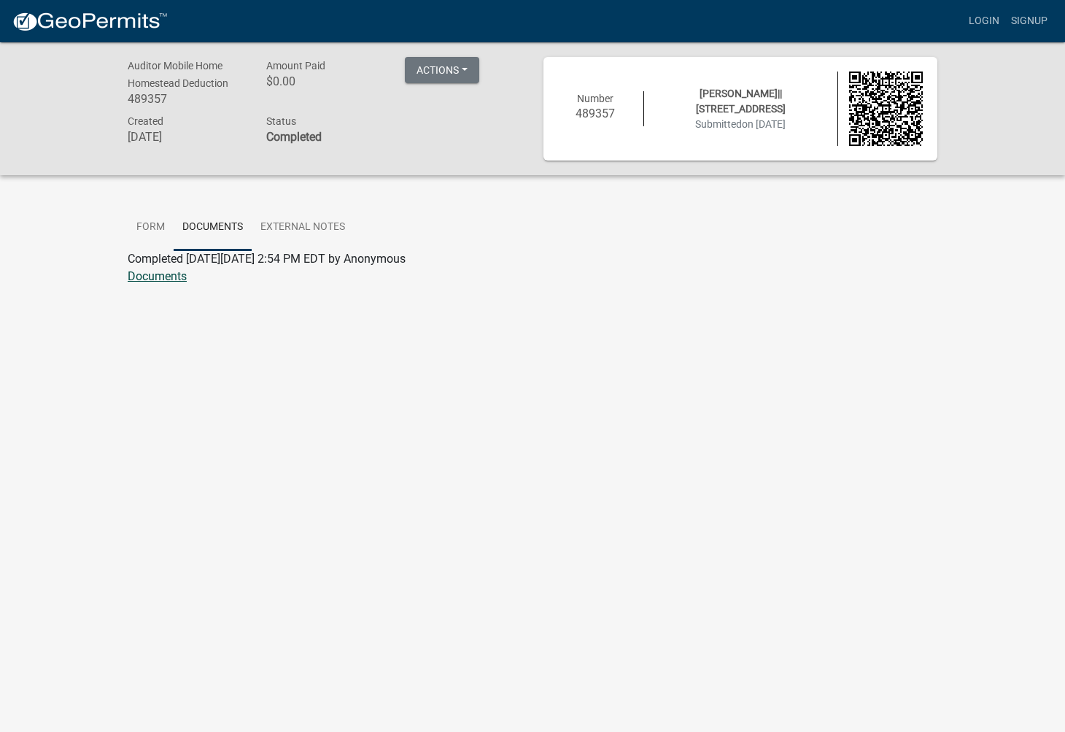
click at [155, 276] on link "Documents" at bounding box center [157, 276] width 59 height 14
